Goal: Information Seeking & Learning: Learn about a topic

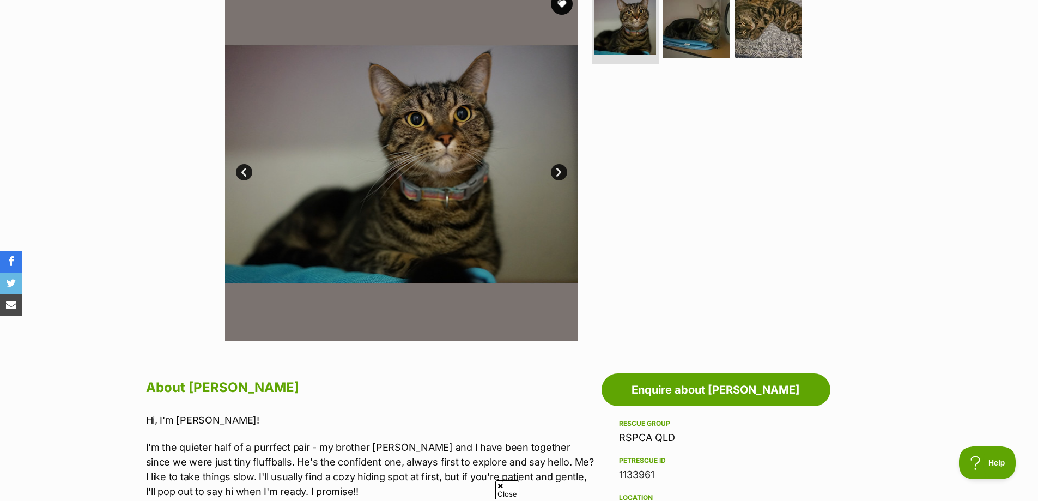
scroll to position [163, 0]
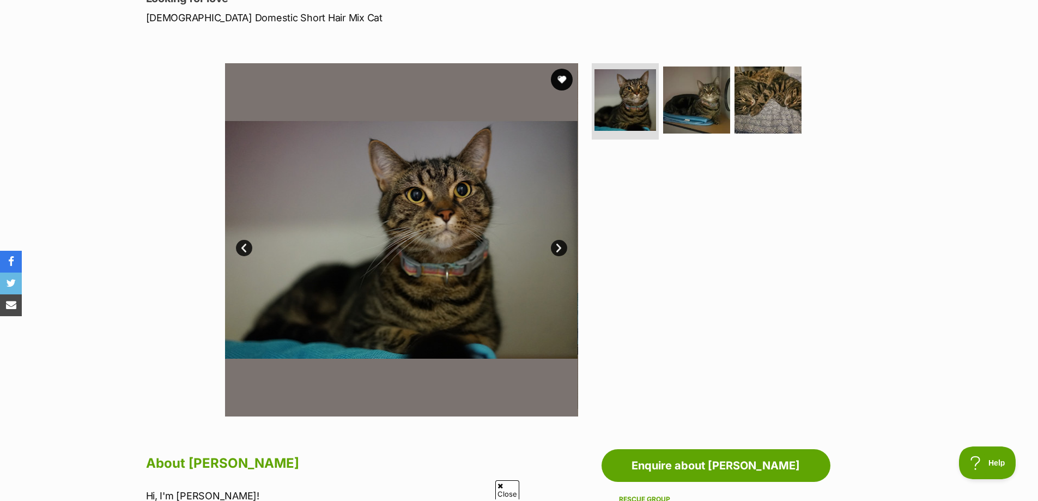
click at [559, 246] on link "Next" at bounding box center [559, 248] width 16 height 16
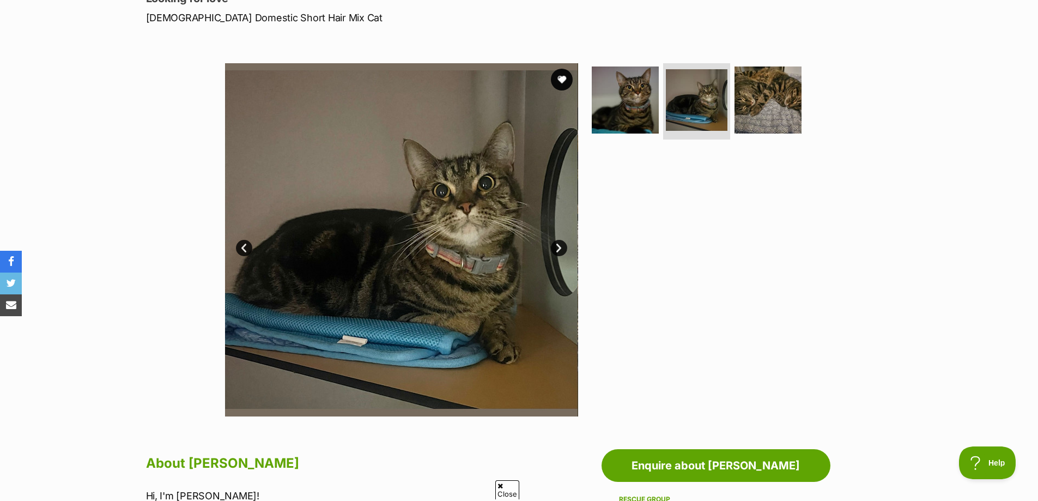
click at [559, 246] on link "Next" at bounding box center [559, 248] width 16 height 16
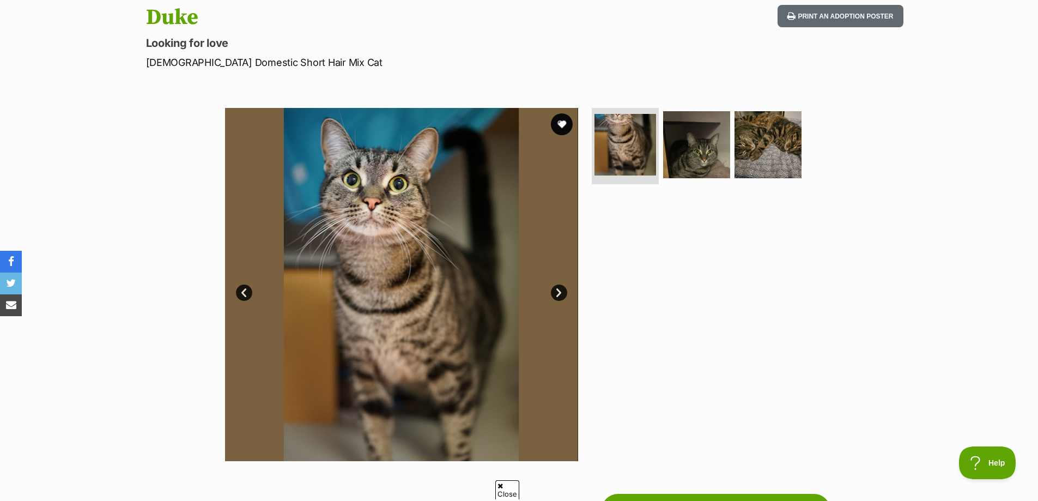
scroll to position [109, 0]
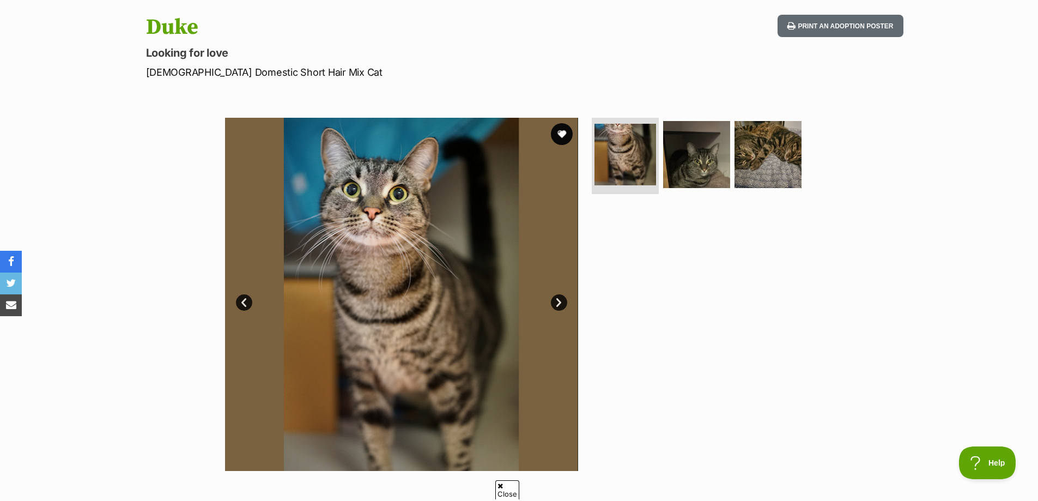
click at [555, 303] on link "Next" at bounding box center [559, 302] width 16 height 16
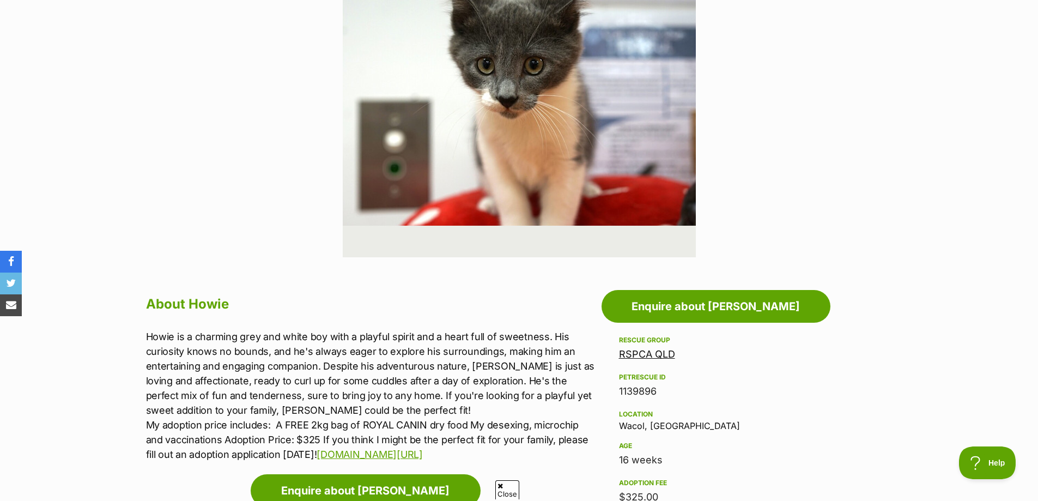
scroll to position [327, 0]
